Goal: Task Accomplishment & Management: Manage account settings

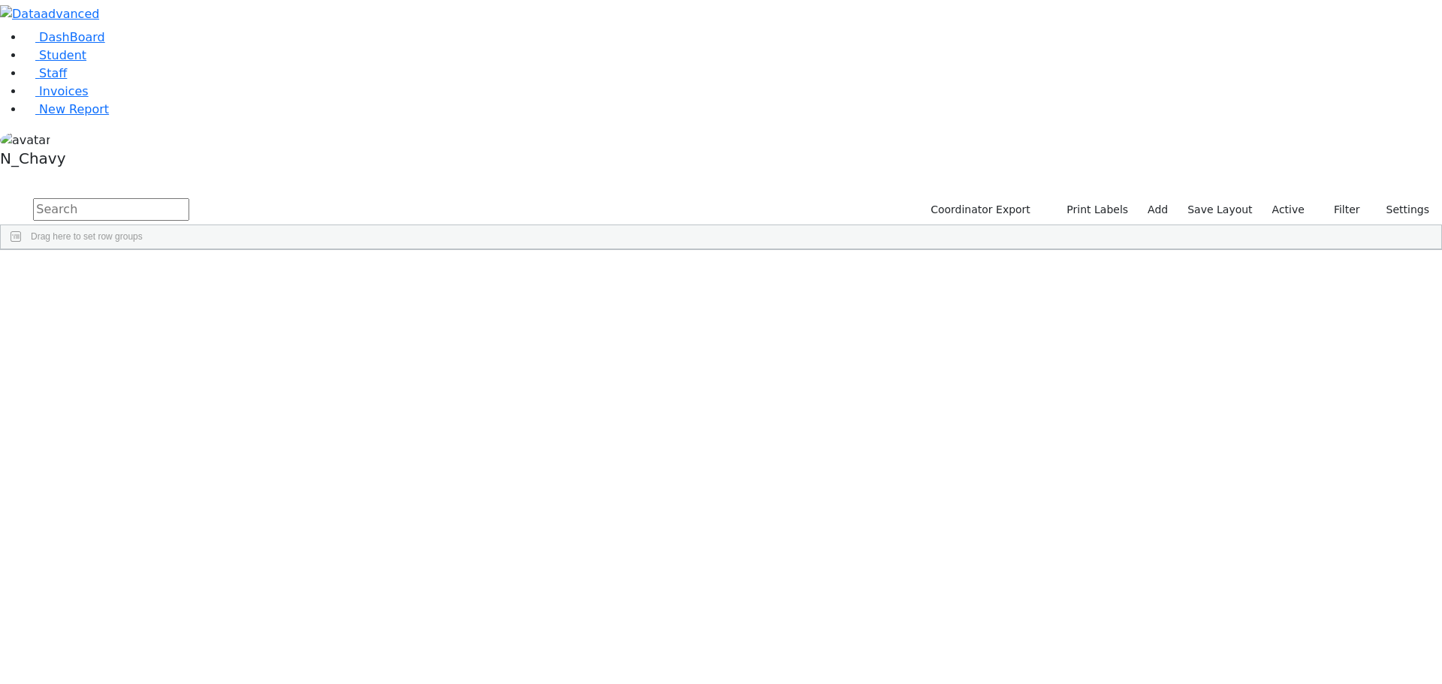
click at [189, 198] on input "text" at bounding box center [111, 209] width 156 height 23
type input "ekst"
click at [154, 316] on div "Ekstein" at bounding box center [115, 326] width 77 height 21
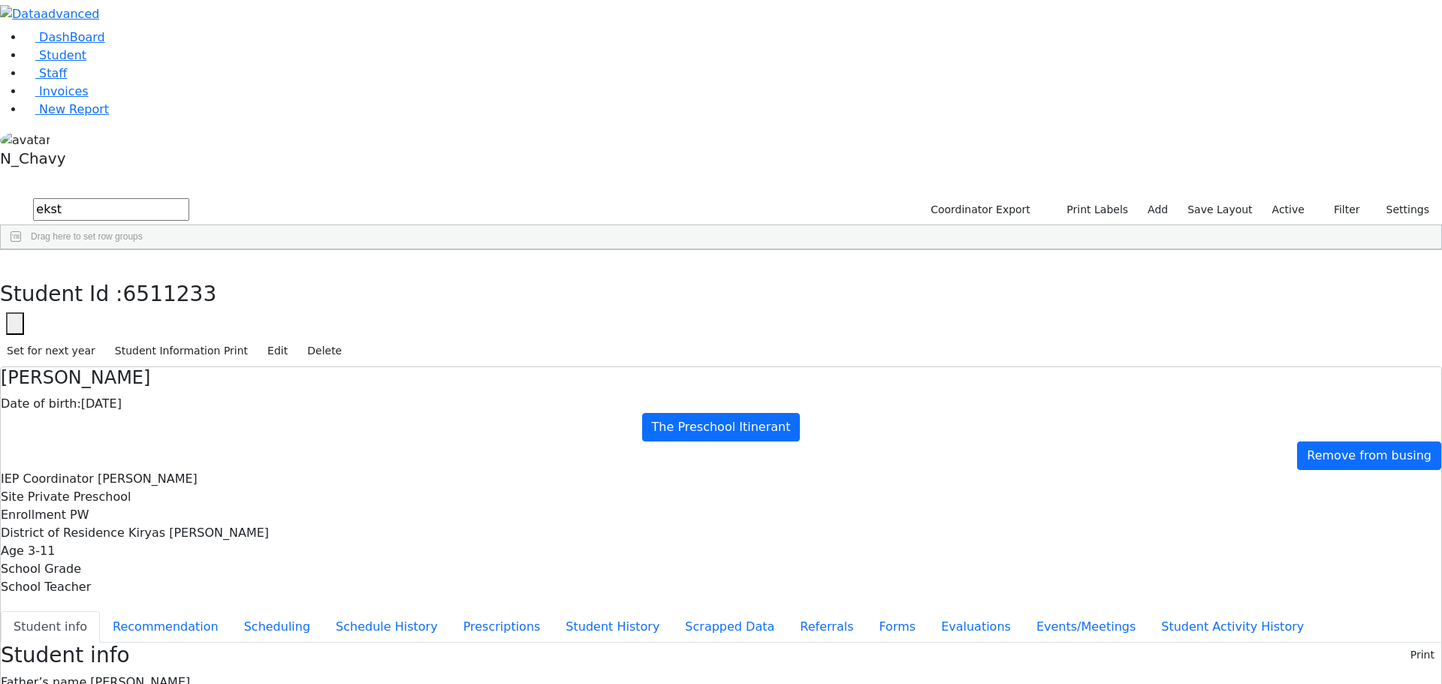
scroll to position [44, 0]
click at [231, 611] on button "Recommendation" at bounding box center [165, 627] width 131 height 32
checkbox input "true"
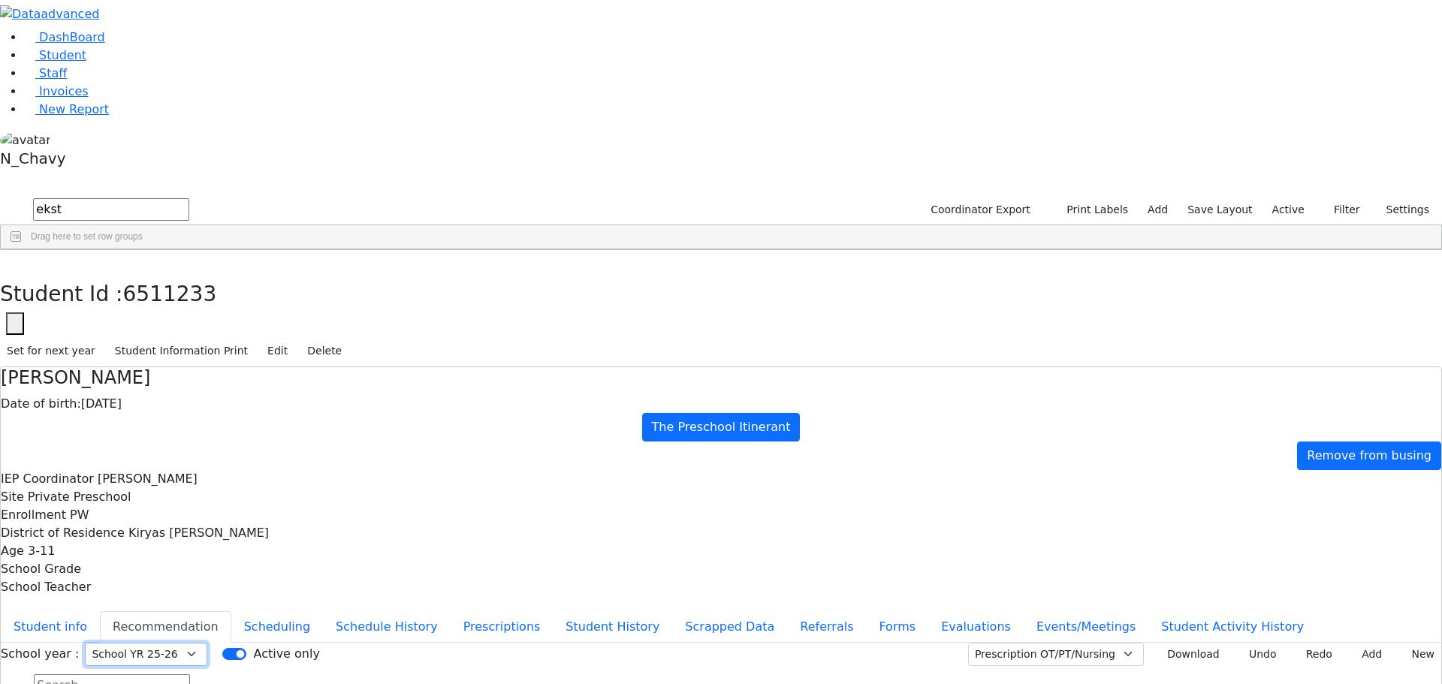
click at [207, 643] on select "Select School YR Summer YR 25 School YR 25-26 Summer YR 25 School YR 24-25 Summ…" at bounding box center [146, 654] width 122 height 23
select select "210"
click at [207, 643] on select "Select School YR Summer YR 25 School YR 25-26 Summer YR 25 School YR 24-25 Summ…" at bounding box center [146, 654] width 122 height 23
click at [22, 250] on button "button" at bounding box center [11, 266] width 22 height 32
click at [1286, 198] on label "Active" at bounding box center [1288, 209] width 46 height 23
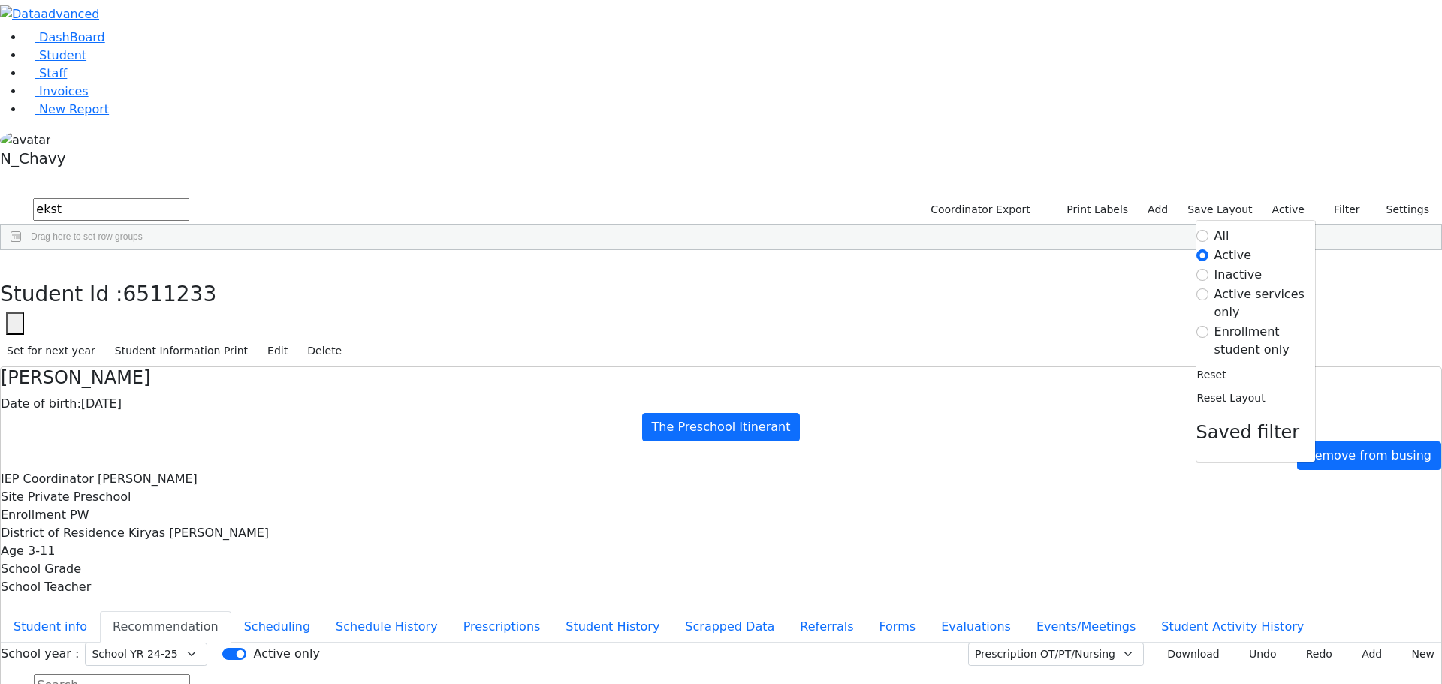
click at [1266, 323] on label "Enrollment student only" at bounding box center [1264, 341] width 101 height 36
click at [1208, 326] on input "Enrollment student only" at bounding box center [1202, 332] width 12 height 12
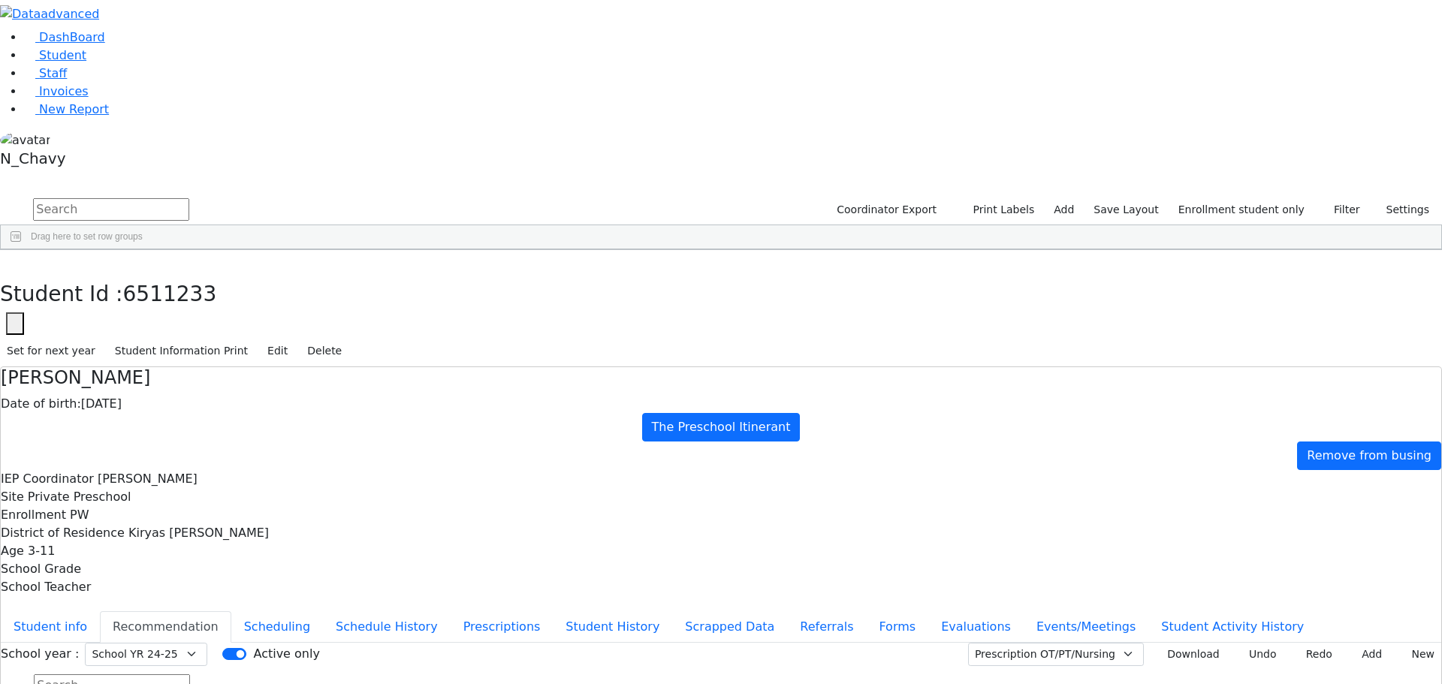
click at [154, 421] on div "Brach" at bounding box center [115, 431] width 77 height 21
select select "210"
click at [928, 611] on button "Evaluations" at bounding box center [975, 627] width 95 height 32
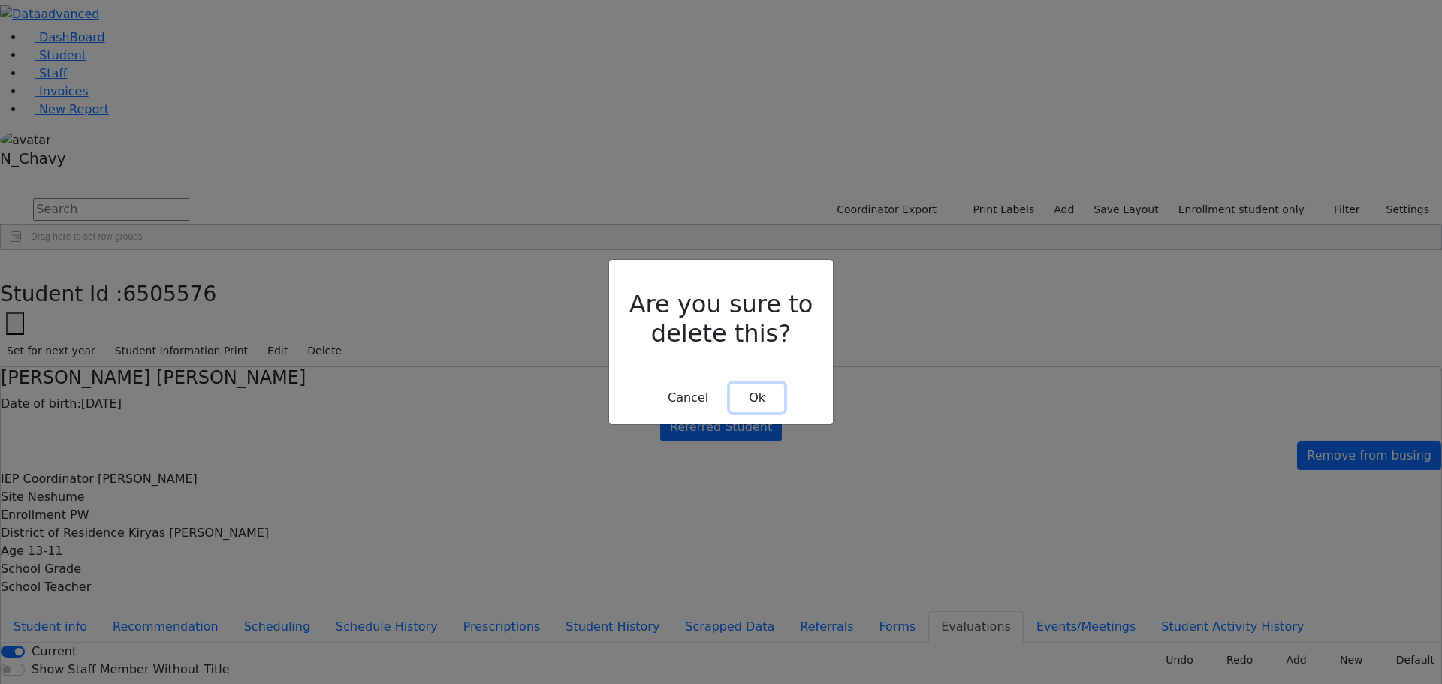
click at [749, 384] on button "Ok" at bounding box center [757, 398] width 54 height 29
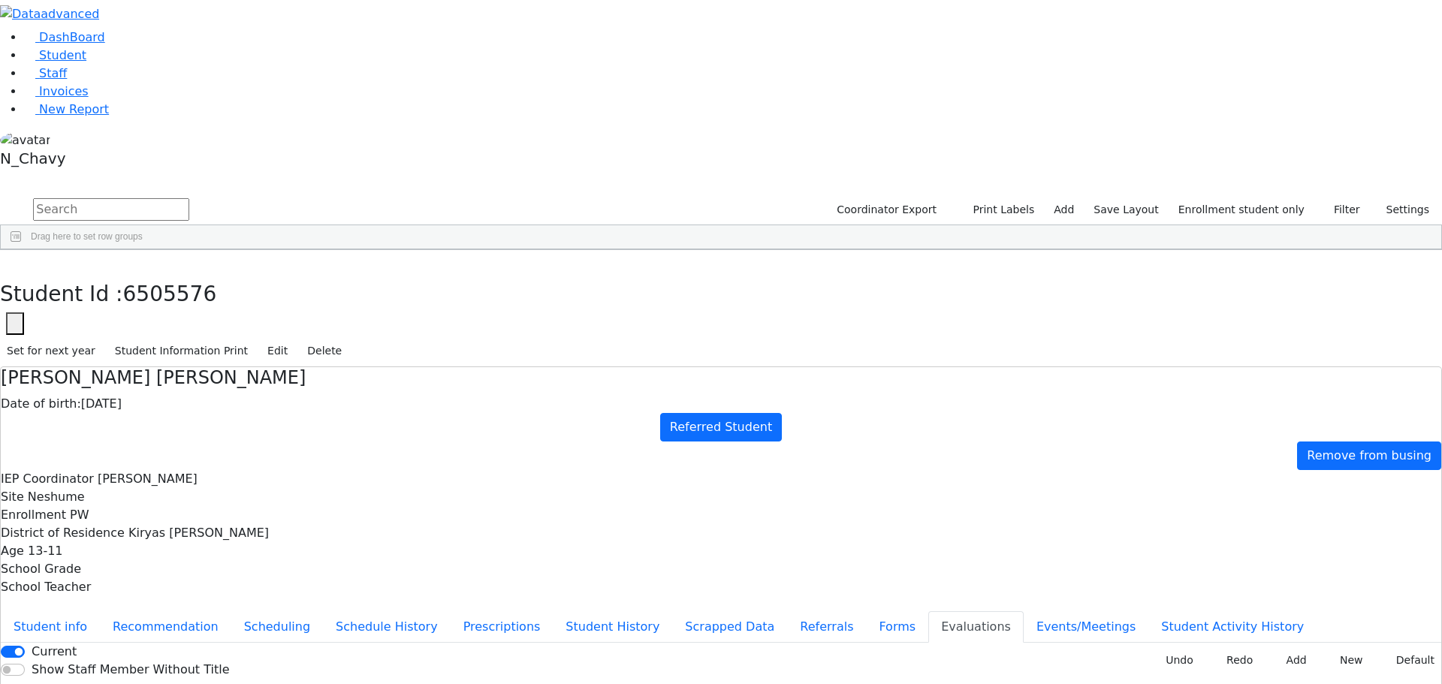
type input "be"
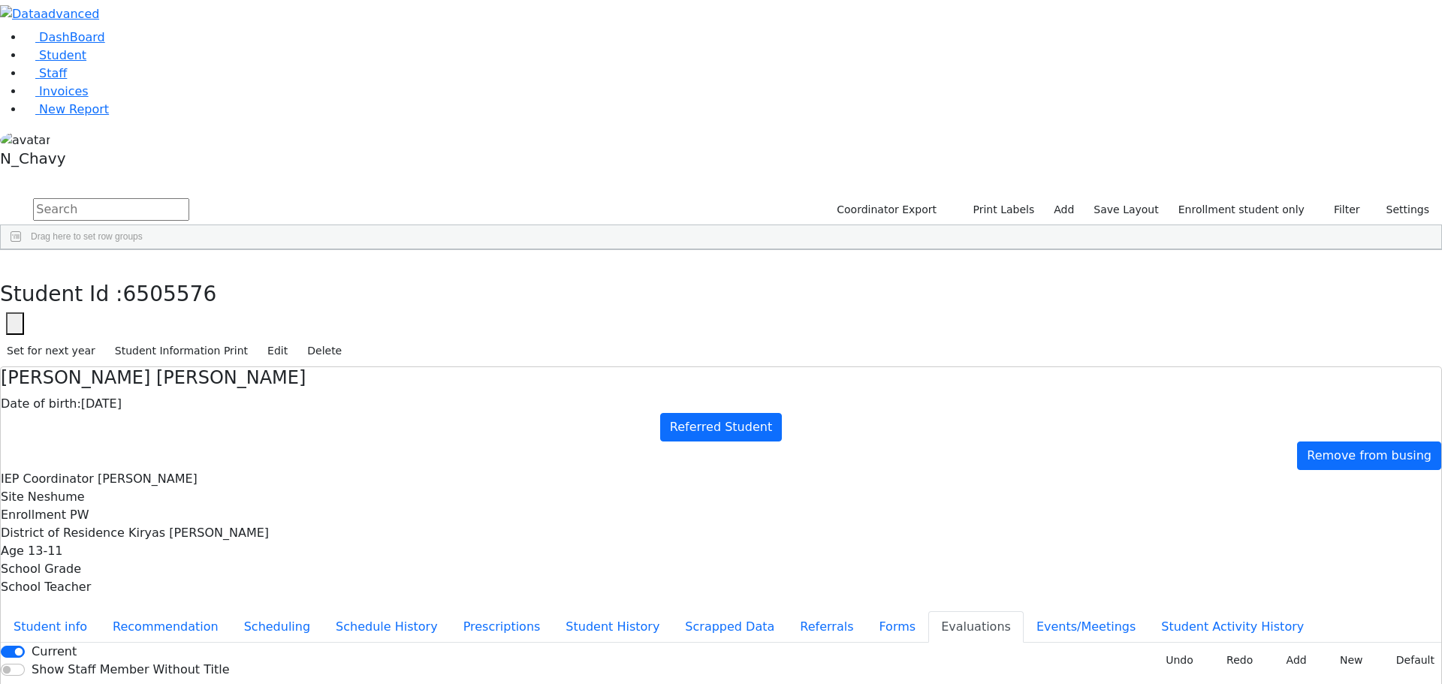
type input "[DATE]"
click at [866, 611] on button "Forms" at bounding box center [897, 627] width 62 height 32
type input "[PERSON_NAME]"
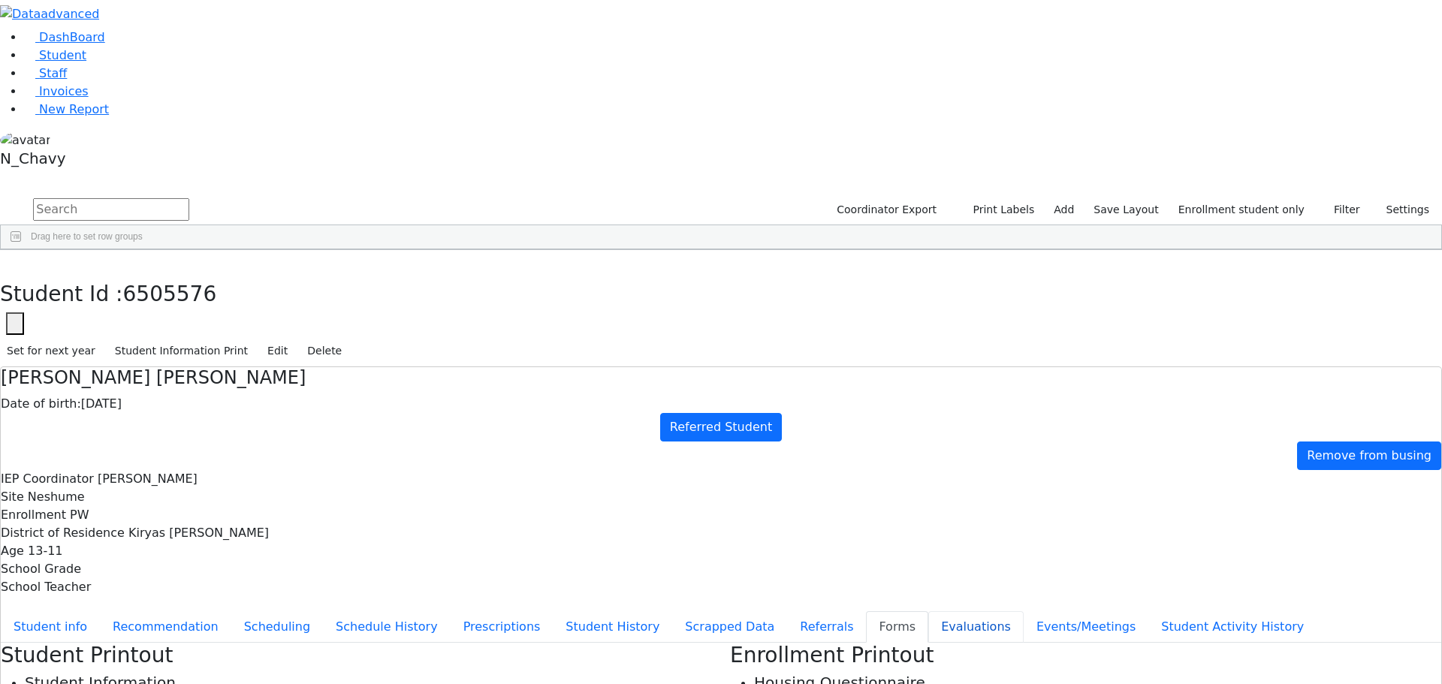
click at [928, 611] on button "Evaluations" at bounding box center [975, 627] width 95 height 32
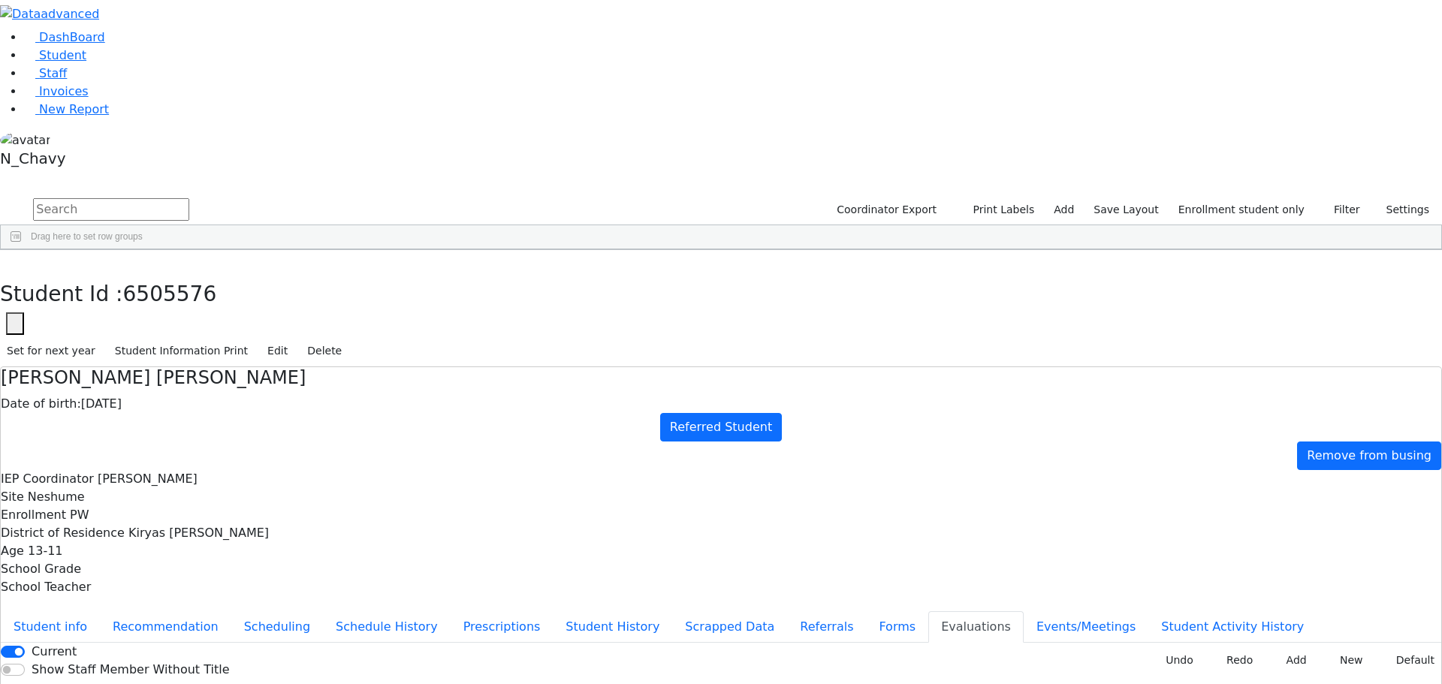
click at [1024, 611] on button "Events/Meetings" at bounding box center [1086, 627] width 125 height 32
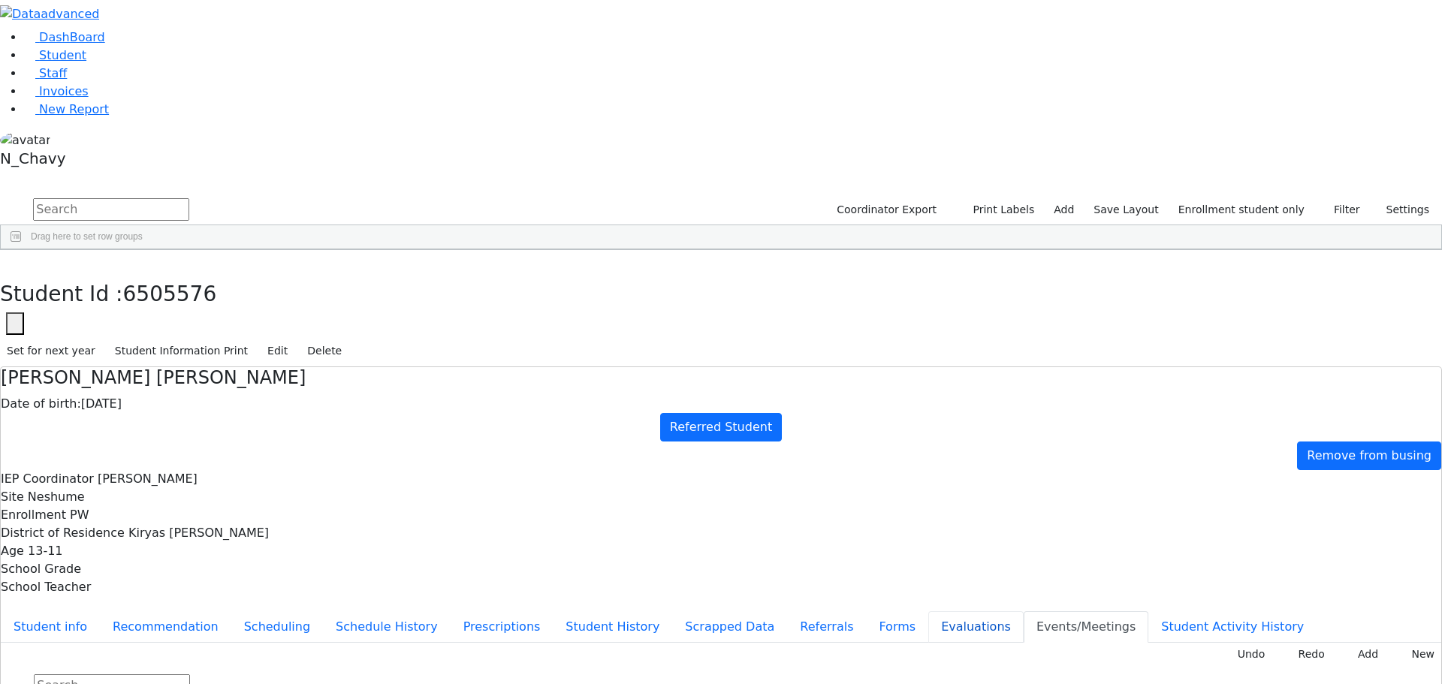
click at [928, 611] on button "Evaluations" at bounding box center [975, 627] width 95 height 32
click at [1024, 611] on button "Events/Meetings" at bounding box center [1086, 627] width 125 height 32
click at [1148, 611] on button "Student Activity History" at bounding box center [1232, 627] width 168 height 32
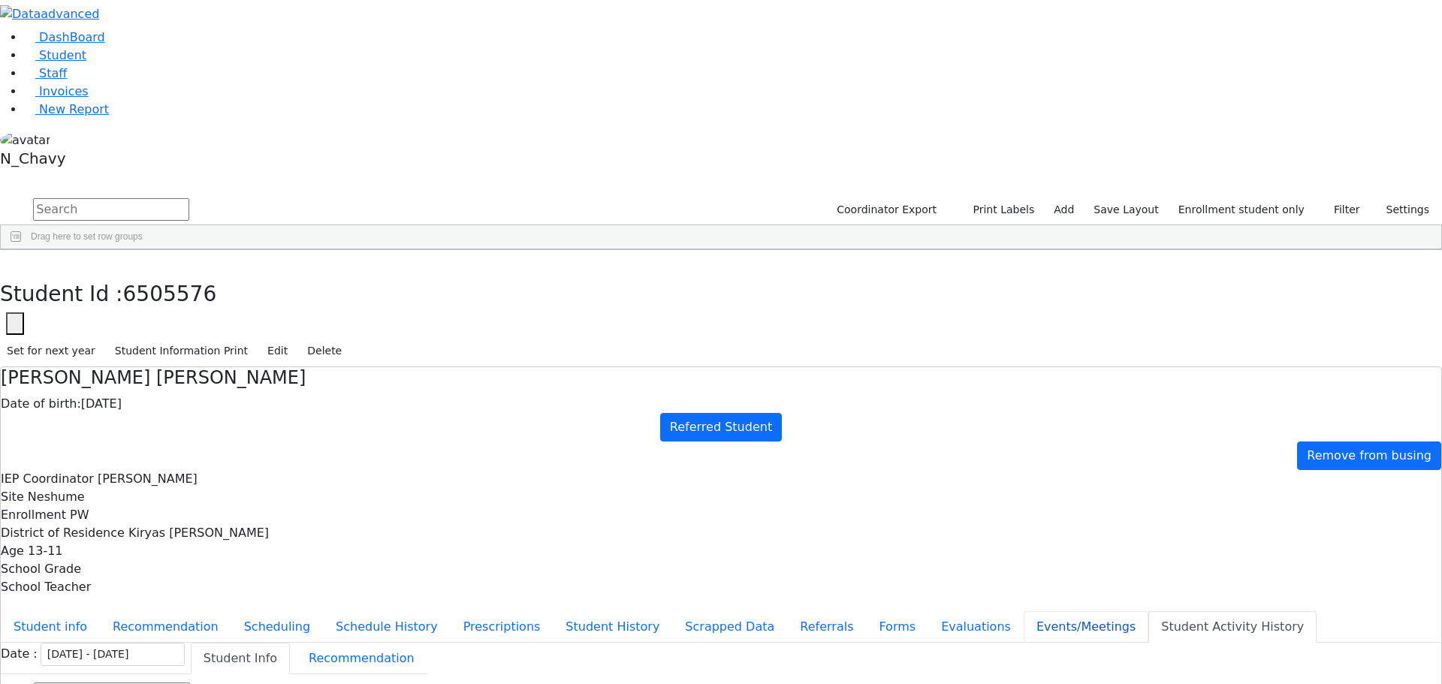
click at [1024, 611] on button "Events/Meetings" at bounding box center [1086, 627] width 125 height 32
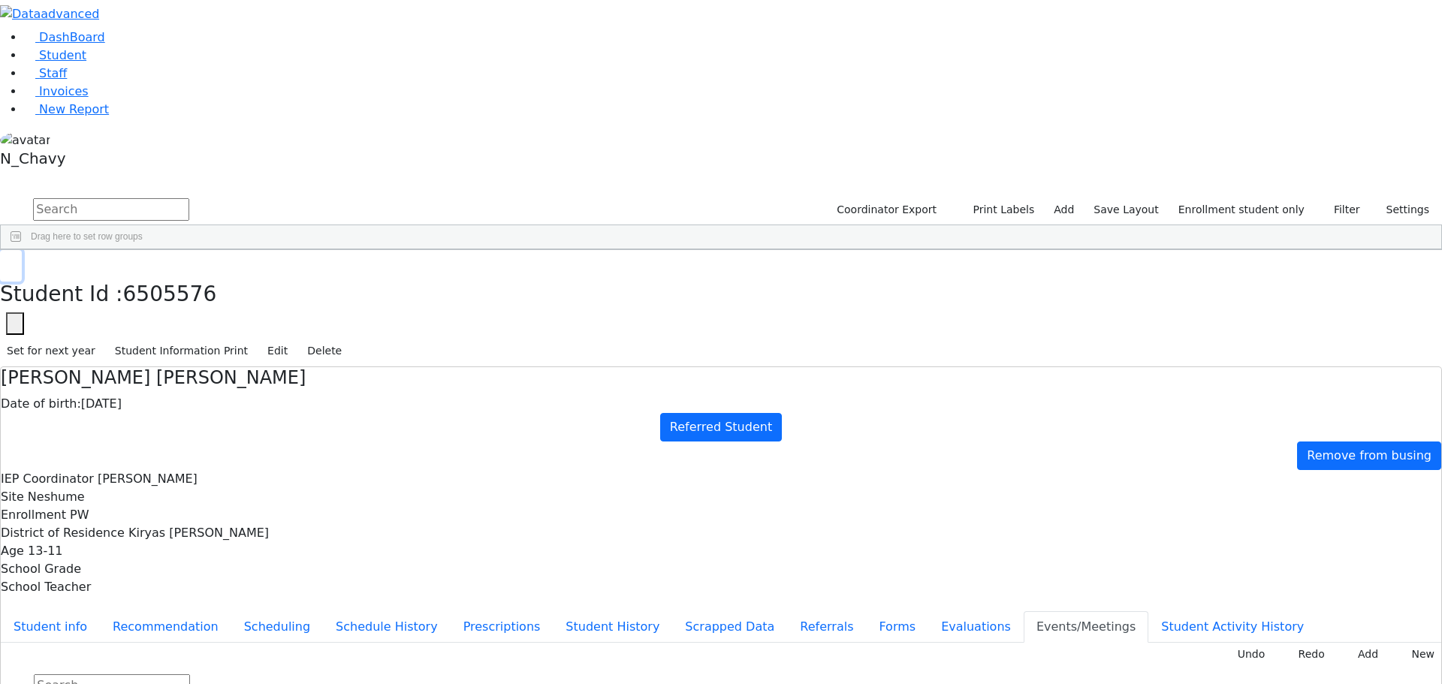
click at [7, 261] on use "button" at bounding box center [7, 261] width 0 height 0
click at [178, 674] on div "Gruber" at bounding box center [134, 684] width 88 height 21
click at [928, 611] on button "Evaluations" at bounding box center [975, 627] width 95 height 32
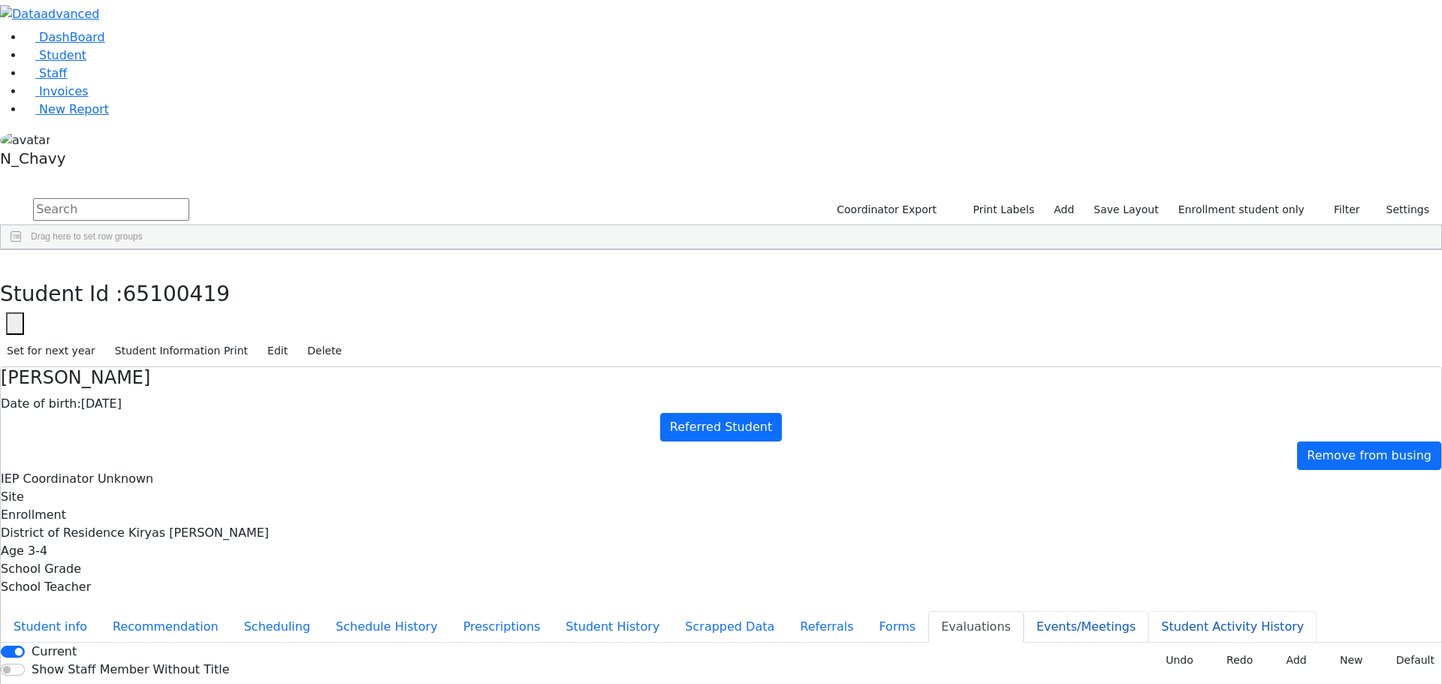
click at [1024, 611] on button "Events/Meetings" at bounding box center [1086, 627] width 125 height 32
click at [1403, 643] on button "New" at bounding box center [1418, 654] width 47 height 23
type input "[DATE]"
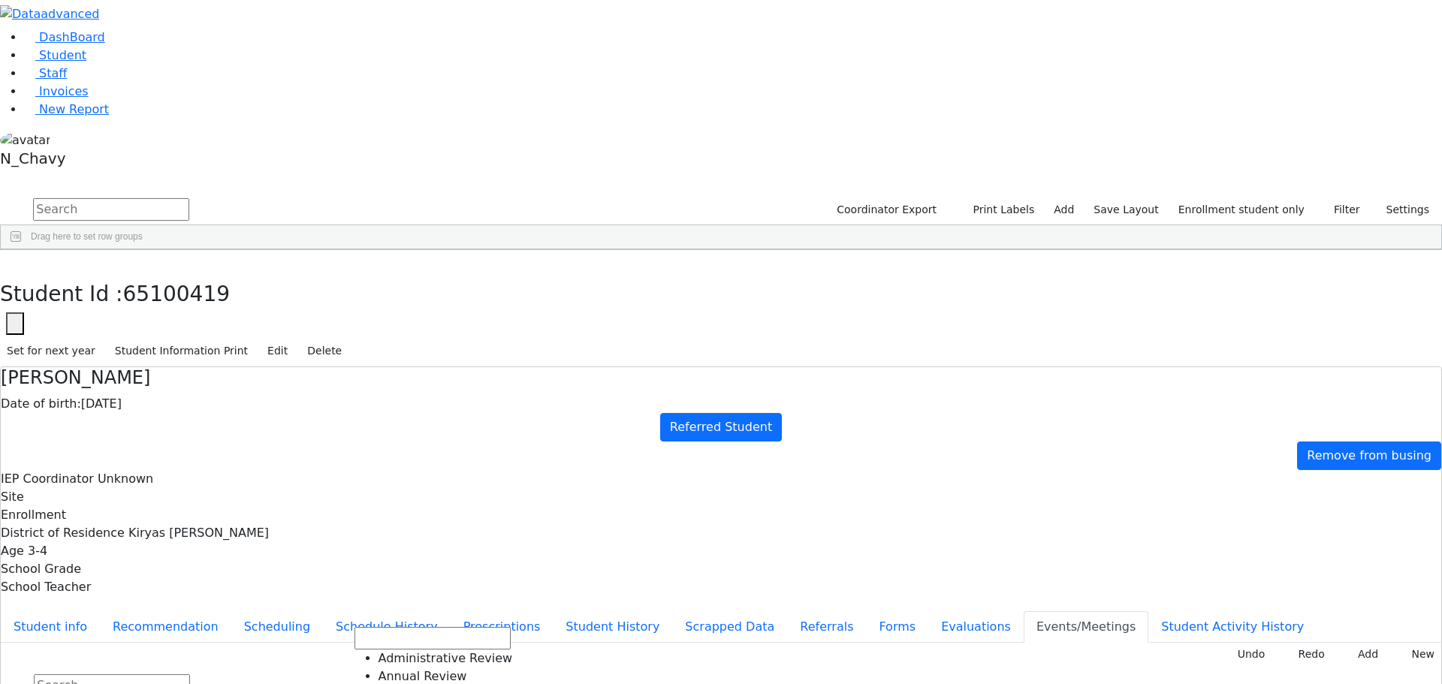
drag, startPoint x: 734, startPoint y: 384, endPoint x: 778, endPoint y: 342, distance: 60.6
drag, startPoint x: 896, startPoint y: 368, endPoint x: 818, endPoint y: 389, distance: 80.9
drag, startPoint x: 771, startPoint y: 400, endPoint x: 617, endPoint y: 444, distance: 160.9
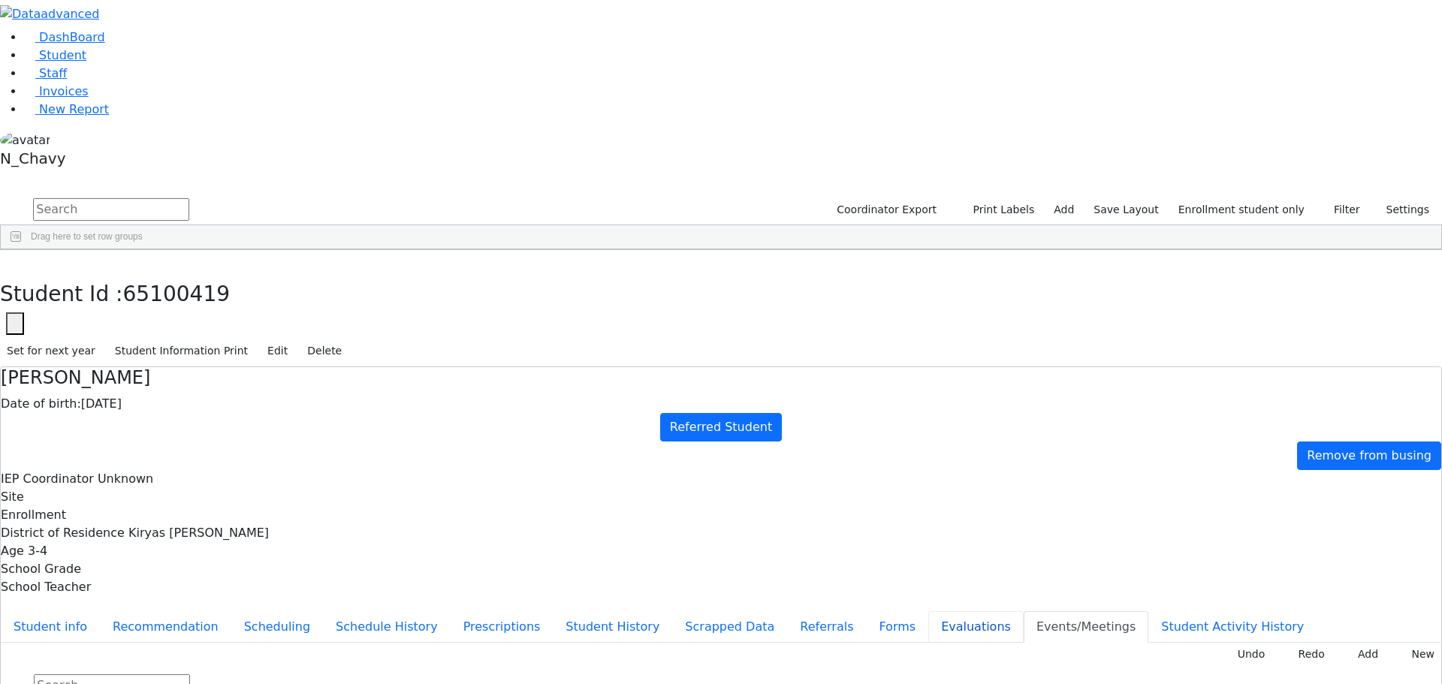
click at [928, 611] on button "Evaluations" at bounding box center [975, 627] width 95 height 32
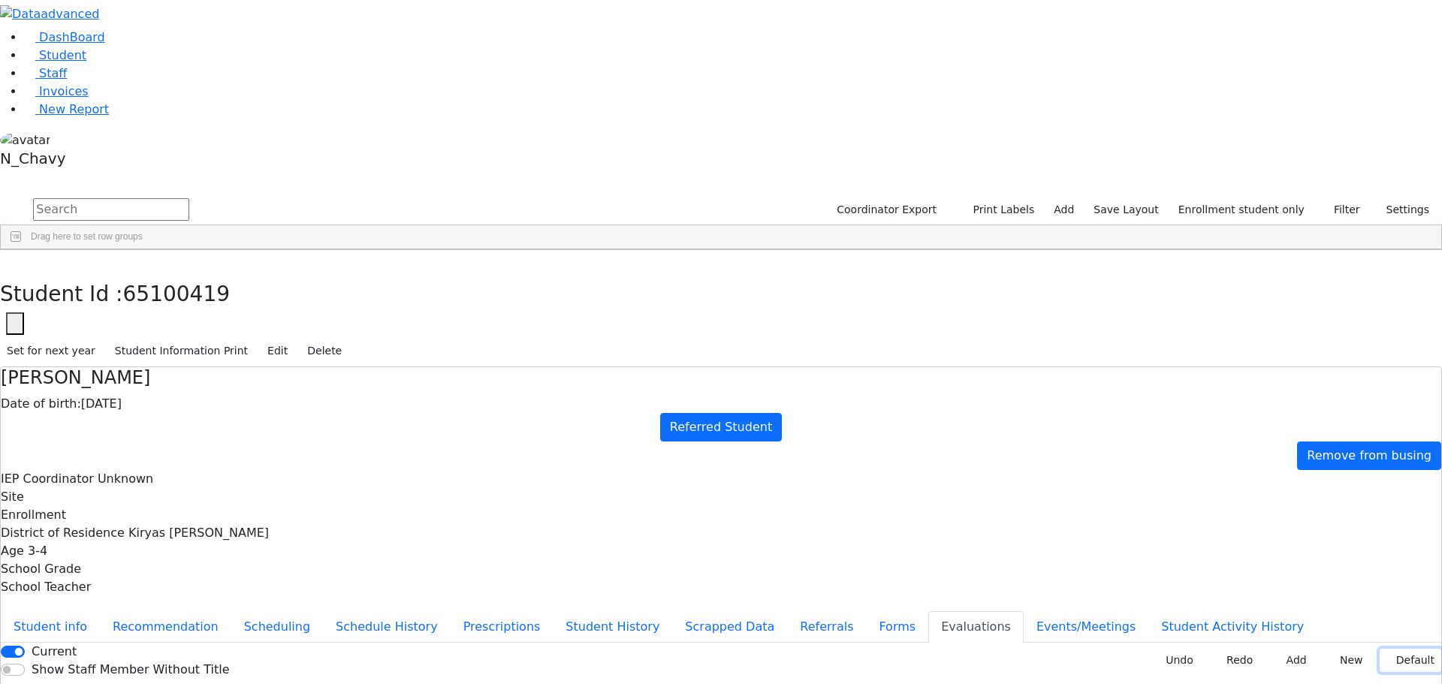
click at [1394, 649] on button "Default" at bounding box center [1411, 660] width 62 height 23
click at [787, 611] on button "Referrals" at bounding box center [826, 627] width 79 height 32
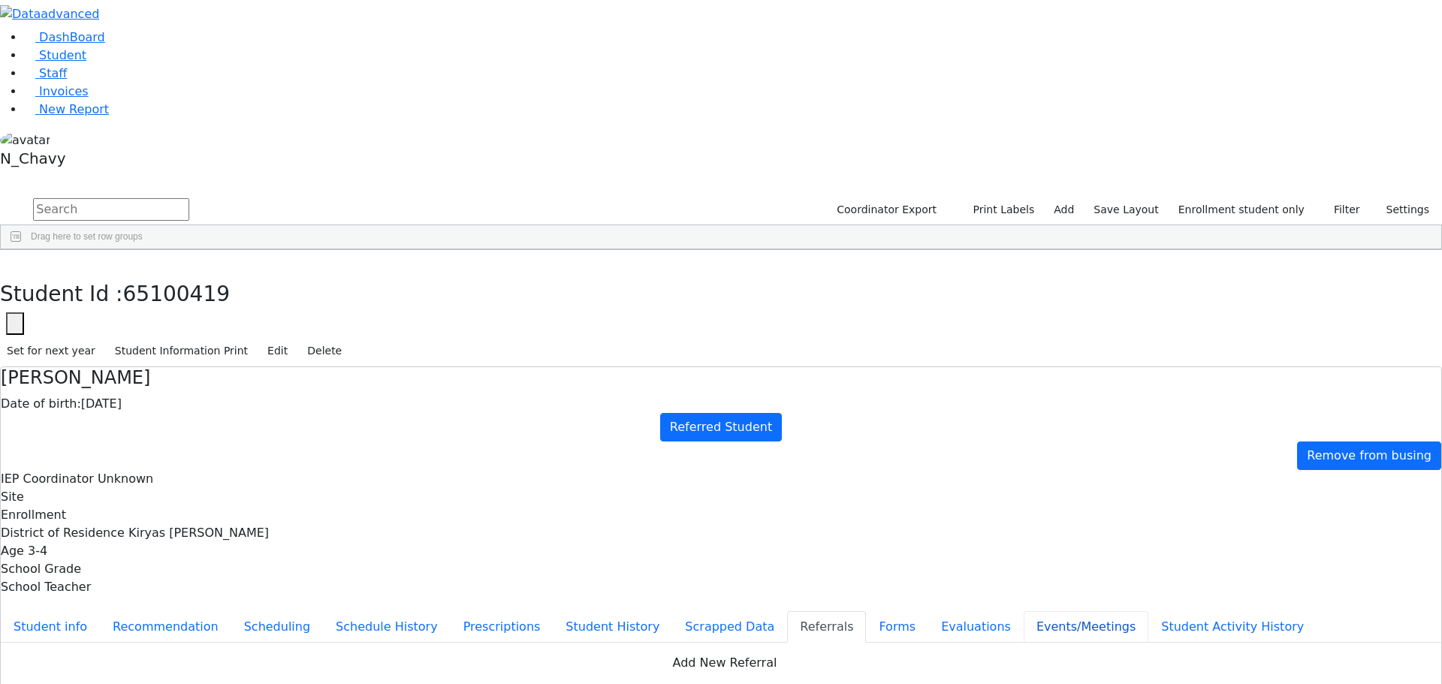
click at [1024, 611] on button "Events/Meetings" at bounding box center [1086, 627] width 125 height 32
click at [928, 611] on button "Evaluations" at bounding box center [975, 627] width 95 height 32
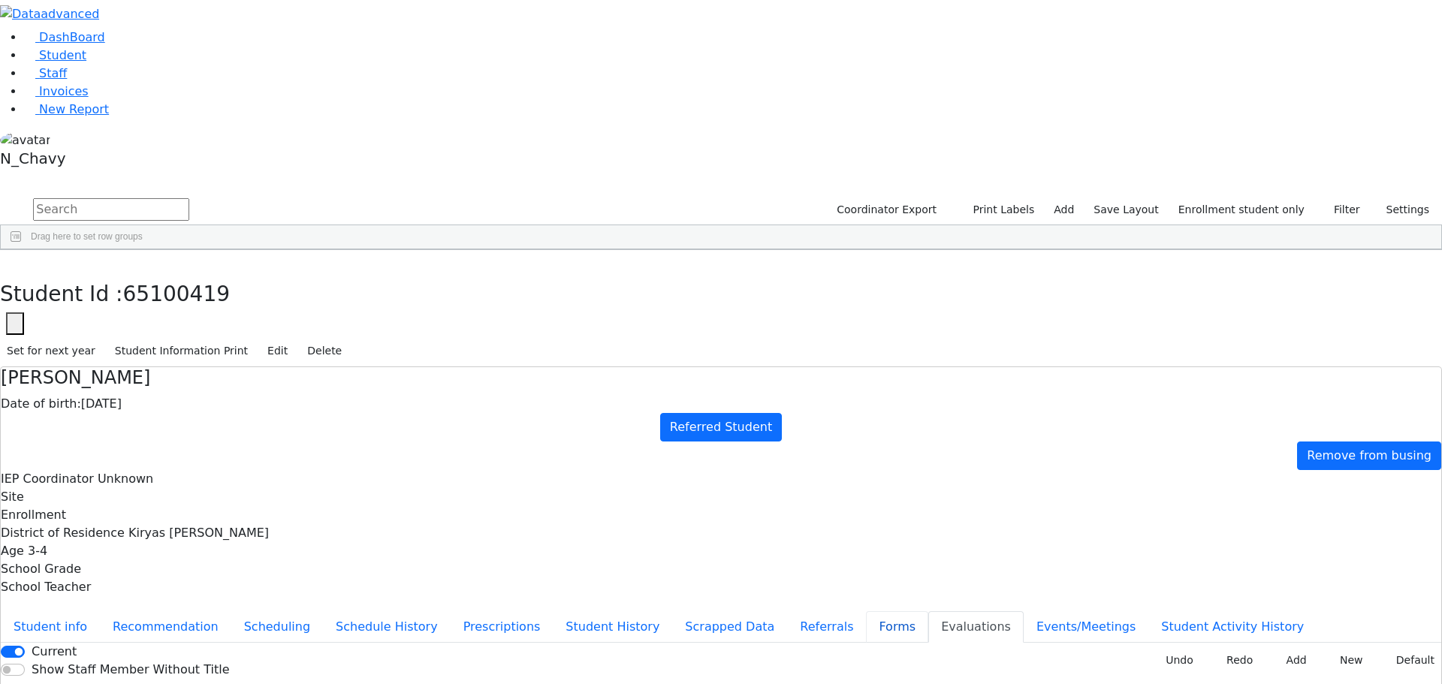
click at [866, 611] on button "Forms" at bounding box center [897, 627] width 62 height 32
type input "[PERSON_NAME]"
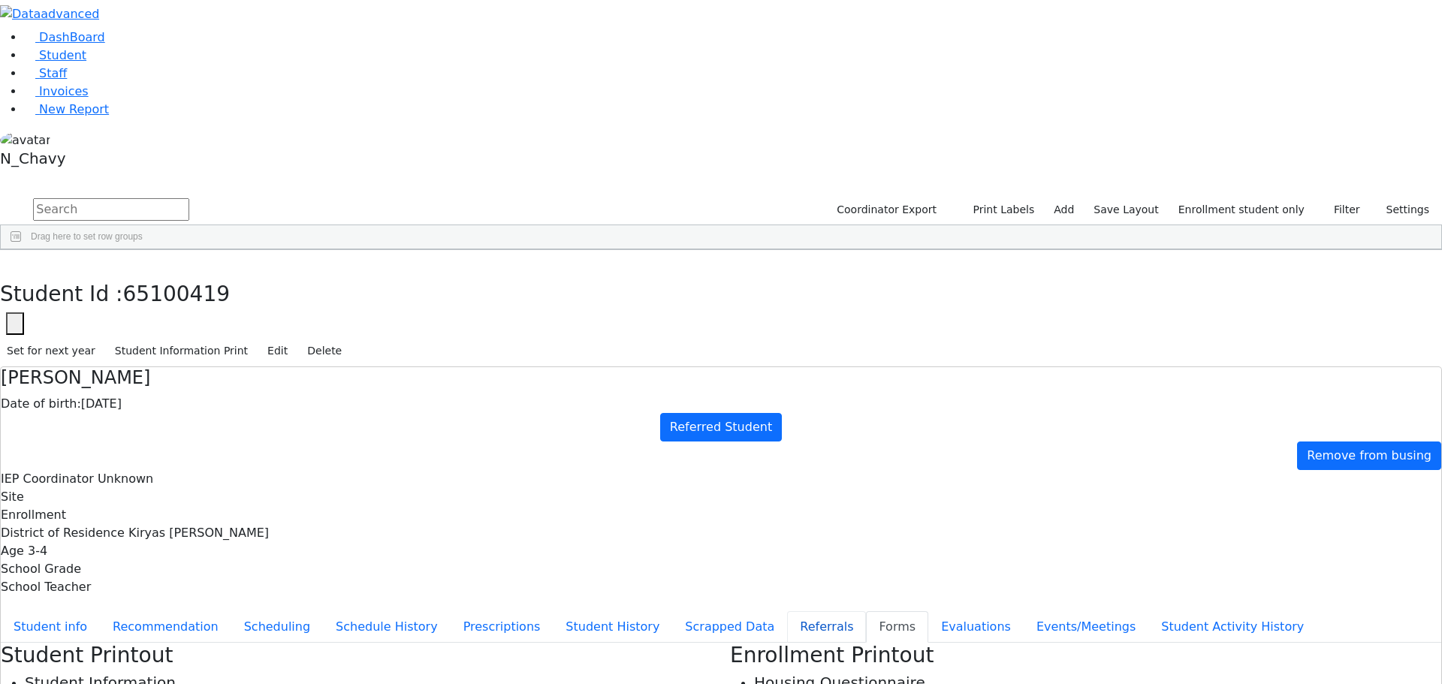
click at [787, 611] on button "Referrals" at bounding box center [826, 627] width 79 height 32
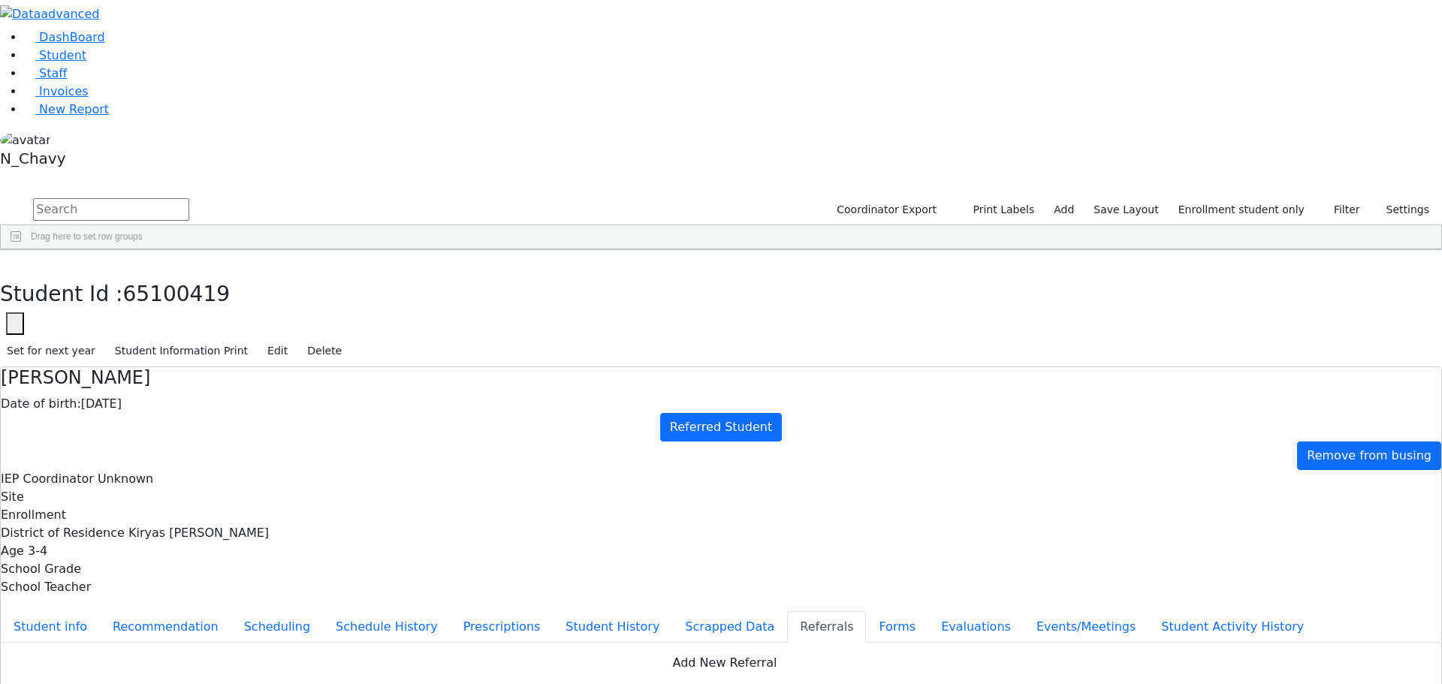
click at [1084, 280] on th "[DATE]" at bounding box center [1126, 282] width 120 height 20
click at [1196, 448] on button "Apply" at bounding box center [1191, 458] width 38 height 21
type input "[DATE]"
